Goal: Transaction & Acquisition: Purchase product/service

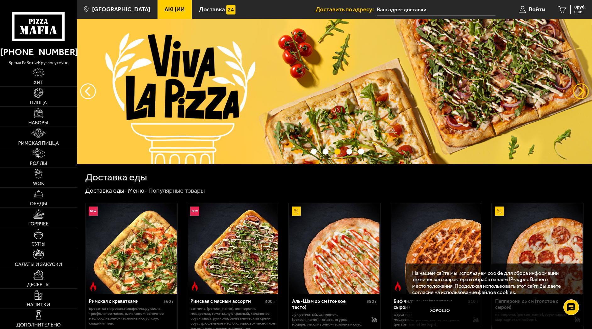
click at [581, 91] on button "предыдущий" at bounding box center [581, 91] width 16 height 16
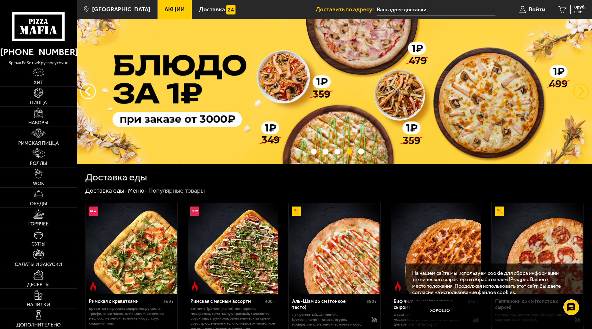
click at [582, 91] on button "предыдущий" at bounding box center [581, 91] width 16 height 16
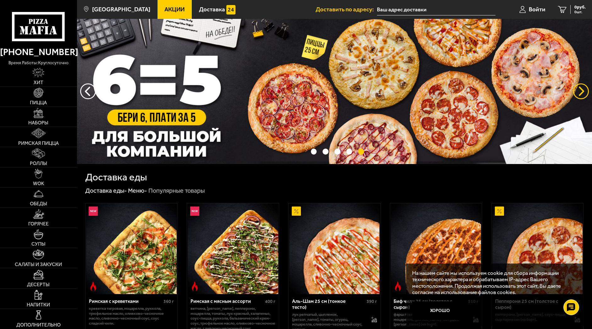
click at [581, 86] on button "предыдущий" at bounding box center [581, 91] width 16 height 16
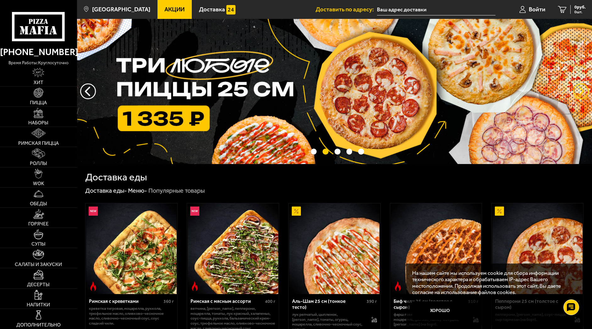
click at [582, 90] on button "предыдущий" at bounding box center [581, 91] width 16 height 16
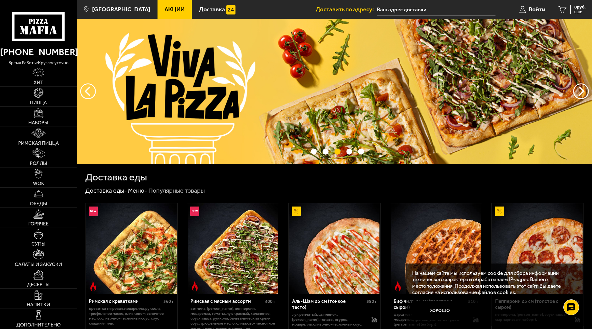
click at [573, 86] on img at bounding box center [334, 91] width 515 height 145
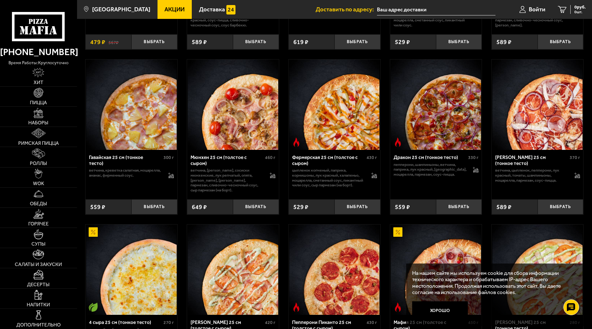
scroll to position [723, 0]
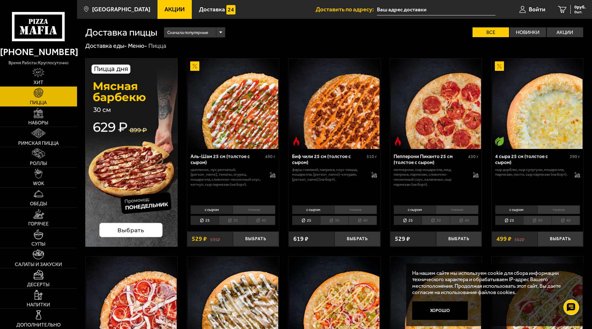
click at [436, 218] on li "30" at bounding box center [436, 220] width 28 height 10
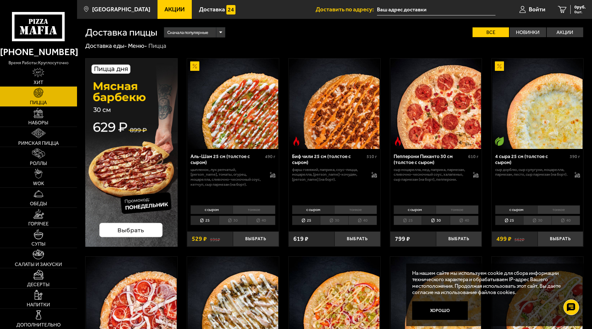
click at [459, 219] on li "40" at bounding box center [464, 220] width 29 height 10
click at [437, 219] on li "30" at bounding box center [436, 220] width 28 height 10
click at [454, 209] on li "тонкое" at bounding box center [457, 209] width 42 height 9
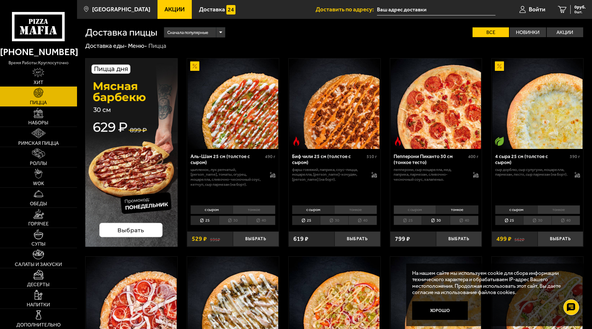
click at [462, 223] on li "40" at bounding box center [464, 220] width 29 height 10
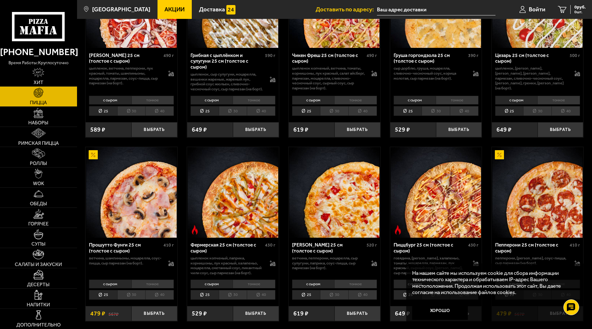
scroll to position [314, 0]
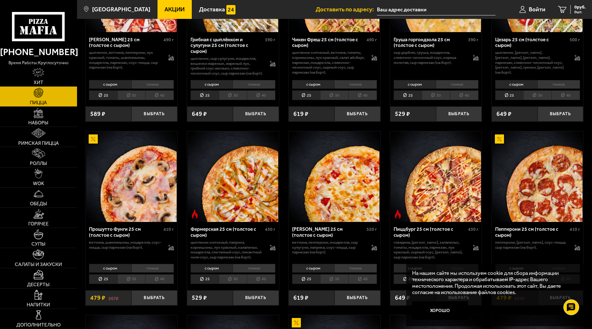
click at [130, 98] on li "30" at bounding box center [131, 95] width 28 height 10
click at [159, 100] on li "40" at bounding box center [159, 95] width 29 height 10
click at [134, 100] on li "30" at bounding box center [131, 95] width 28 height 10
click at [152, 89] on li "тонкое" at bounding box center [152, 84] width 42 height 9
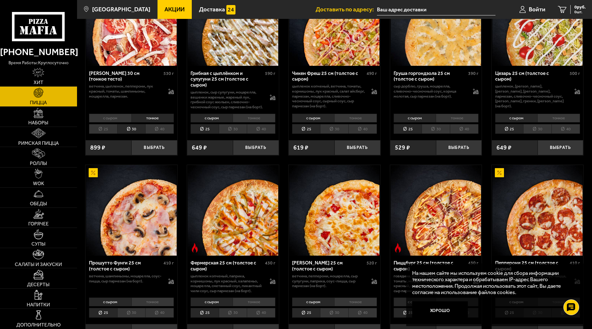
scroll to position [252, 0]
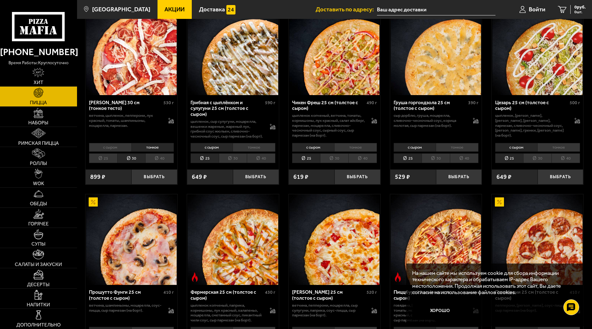
click at [108, 152] on li "с сыром" at bounding box center [110, 147] width 42 height 9
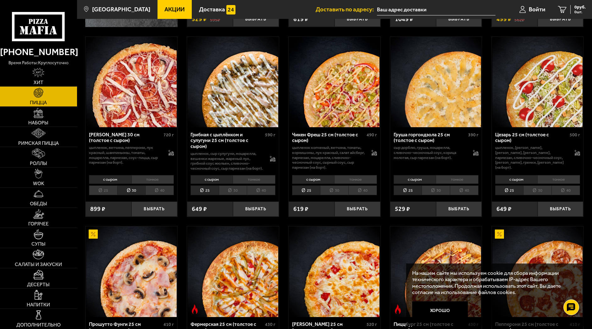
scroll to position [189, 0]
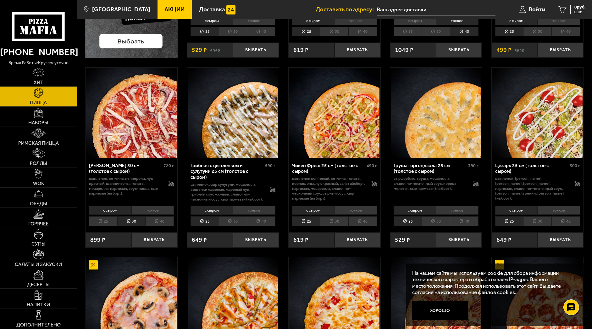
click at [145, 214] on li "тонкое" at bounding box center [152, 210] width 42 height 9
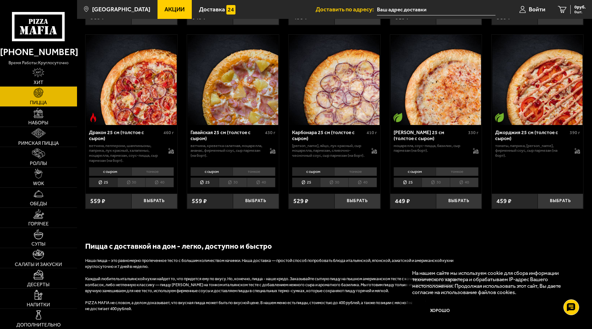
scroll to position [975, 0]
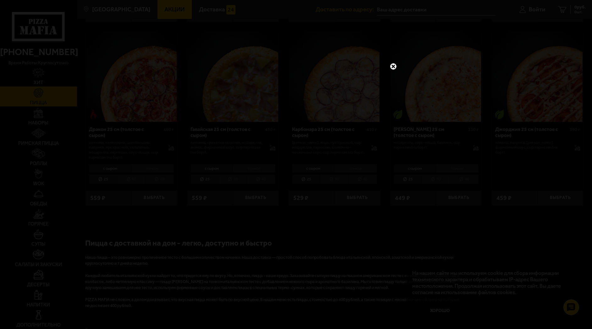
click at [394, 67] on link at bounding box center [393, 66] width 8 height 8
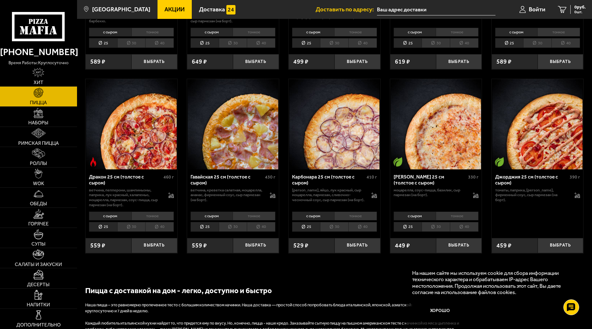
scroll to position [954, 0]
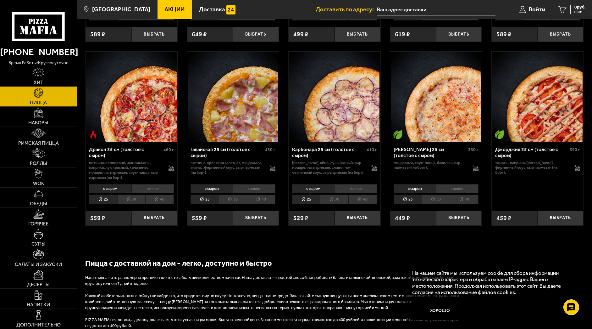
click at [248, 193] on li "тонкое" at bounding box center [254, 188] width 42 height 9
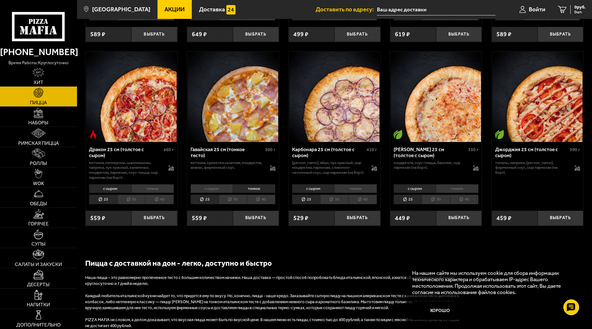
click at [234, 204] on li "30" at bounding box center [233, 199] width 28 height 10
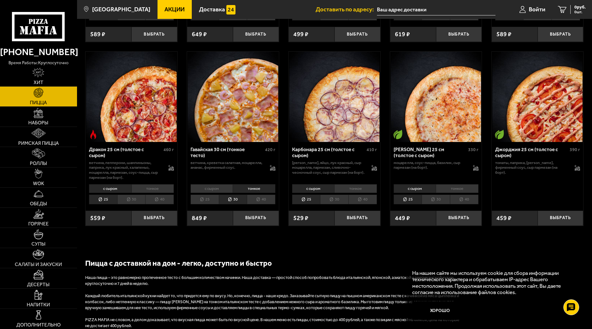
click at [153, 193] on li "тонкое" at bounding box center [152, 188] width 42 height 9
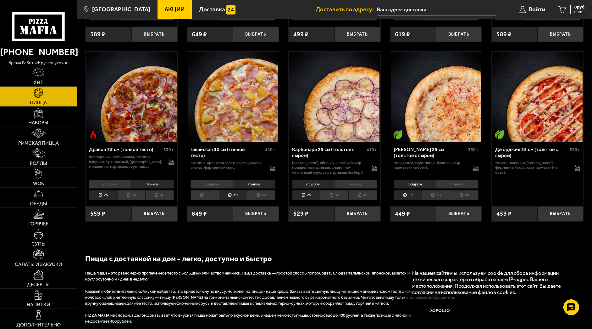
click at [133, 200] on li "30" at bounding box center [131, 195] width 28 height 10
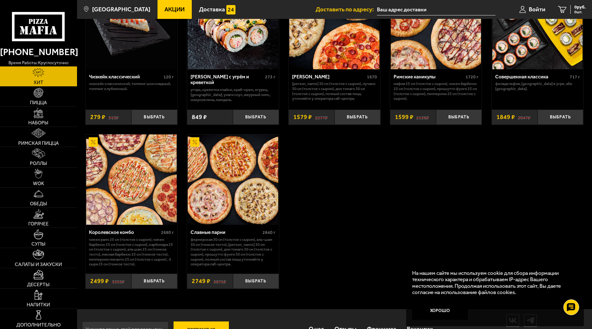
scroll to position [409, 0]
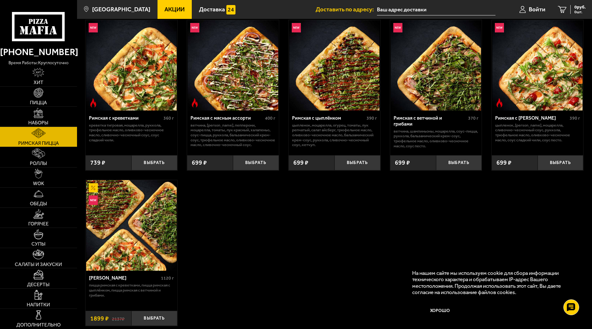
scroll to position [63, 0]
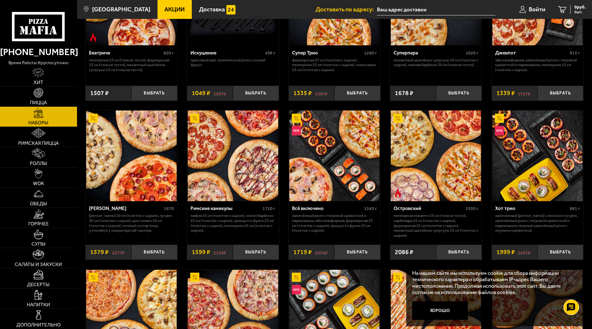
scroll to position [399, 0]
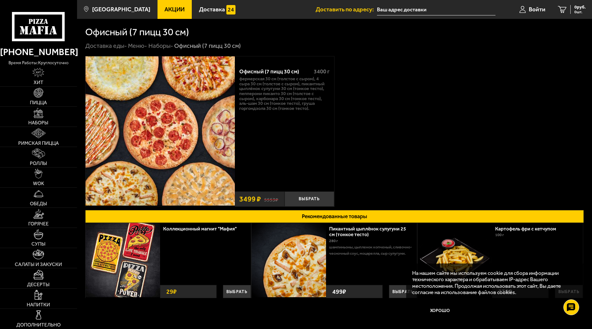
click at [197, 148] on img at bounding box center [160, 130] width 149 height 149
